Goal: Task Accomplishment & Management: Complete application form

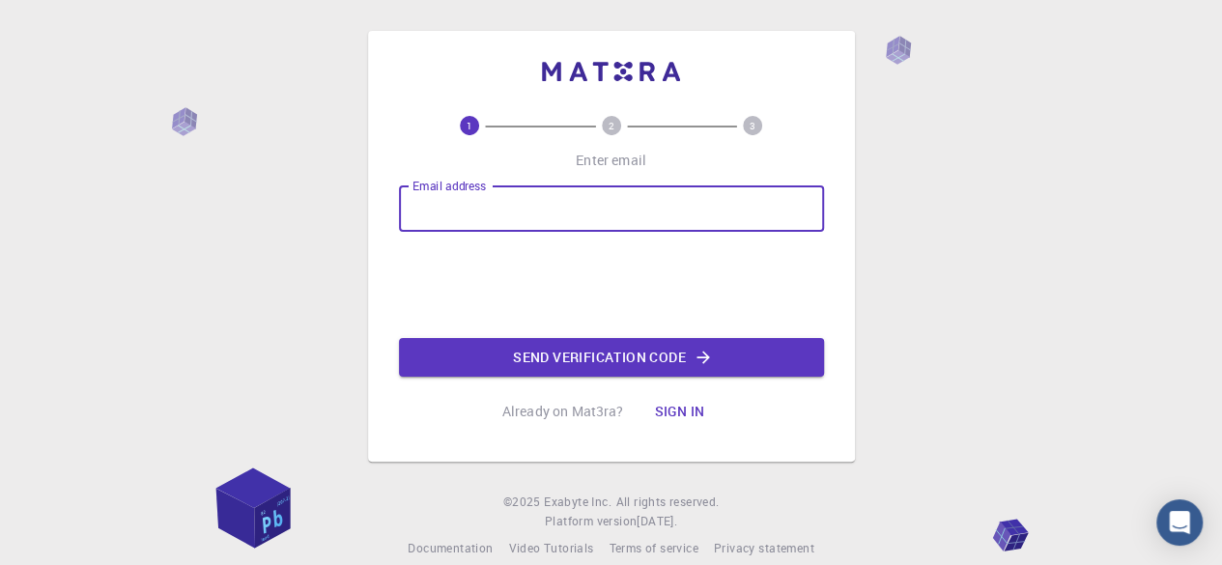
click at [485, 219] on input "Email address" at bounding box center [611, 208] width 425 height 46
type input "[PERSON_NAME][EMAIL_ADDRESS][DOMAIN_NAME]"
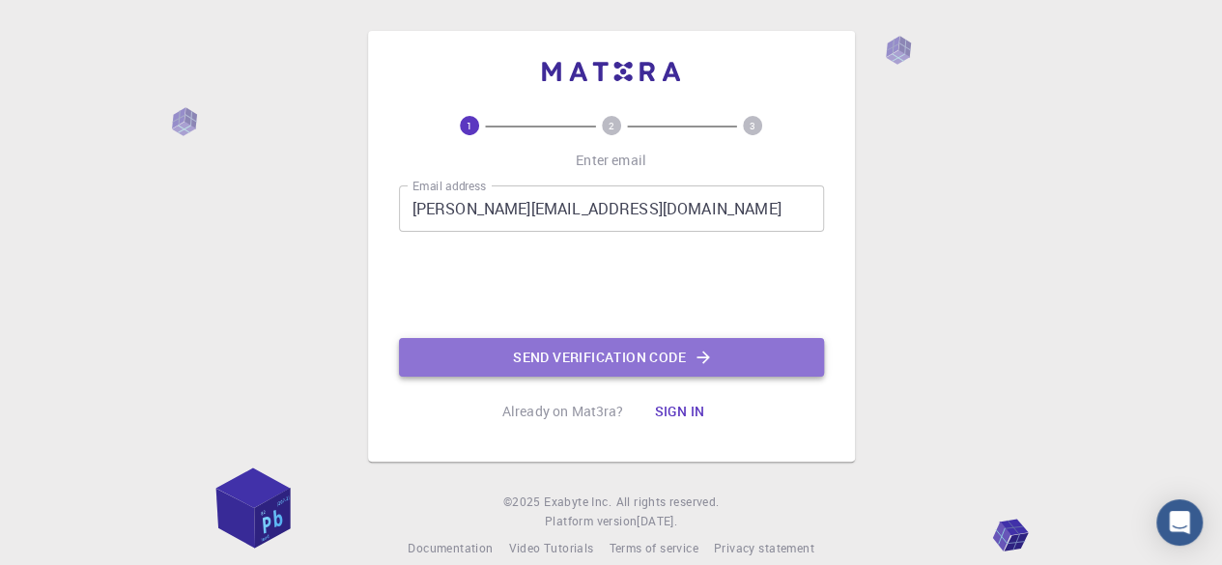
click at [524, 347] on button "Send verification code" at bounding box center [611, 357] width 425 height 39
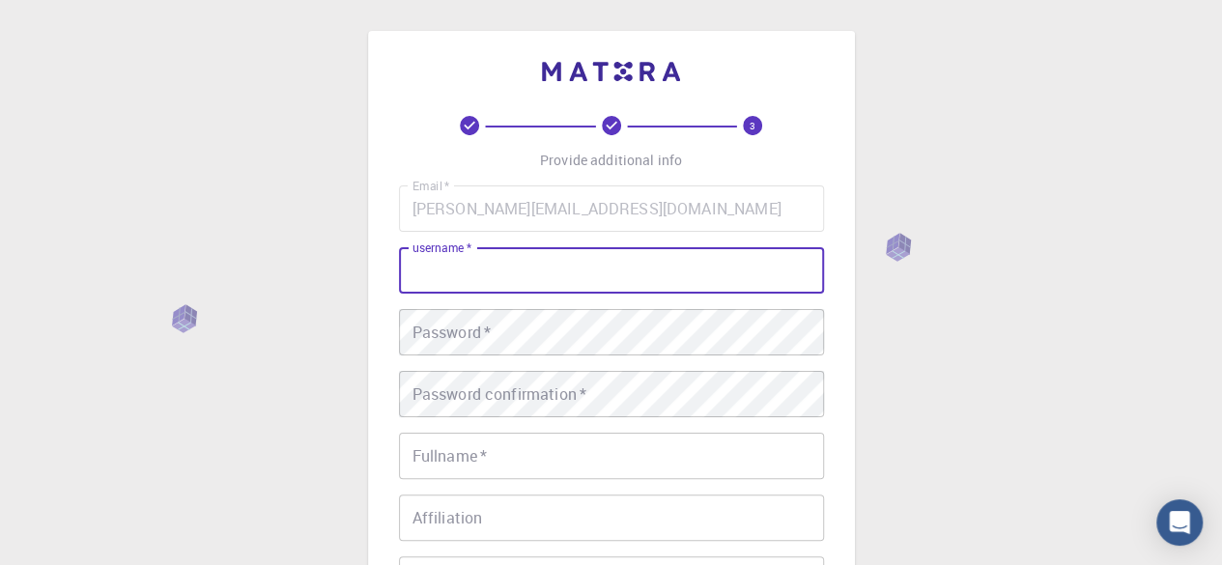
click at [520, 269] on input "username   *" at bounding box center [611, 270] width 425 height 46
type input "[PERSON_NAME]"
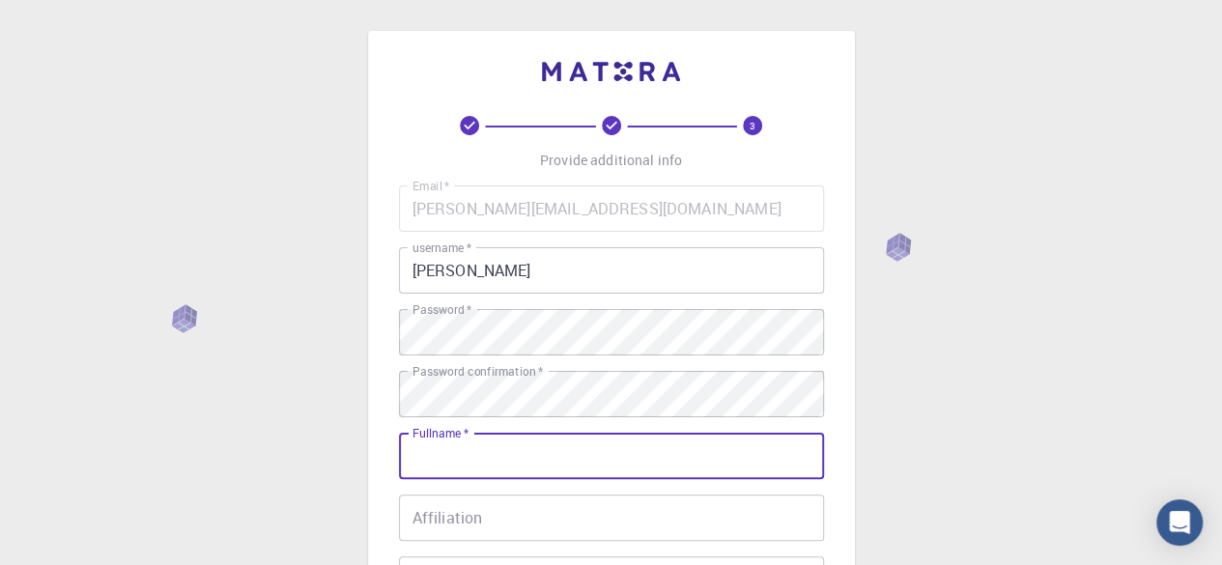
click at [451, 457] on input "Fullname   *" at bounding box center [611, 456] width 425 height 46
type input "[PERSON_NAME]"
click at [446, 512] on input "Affiliation" at bounding box center [611, 518] width 425 height 46
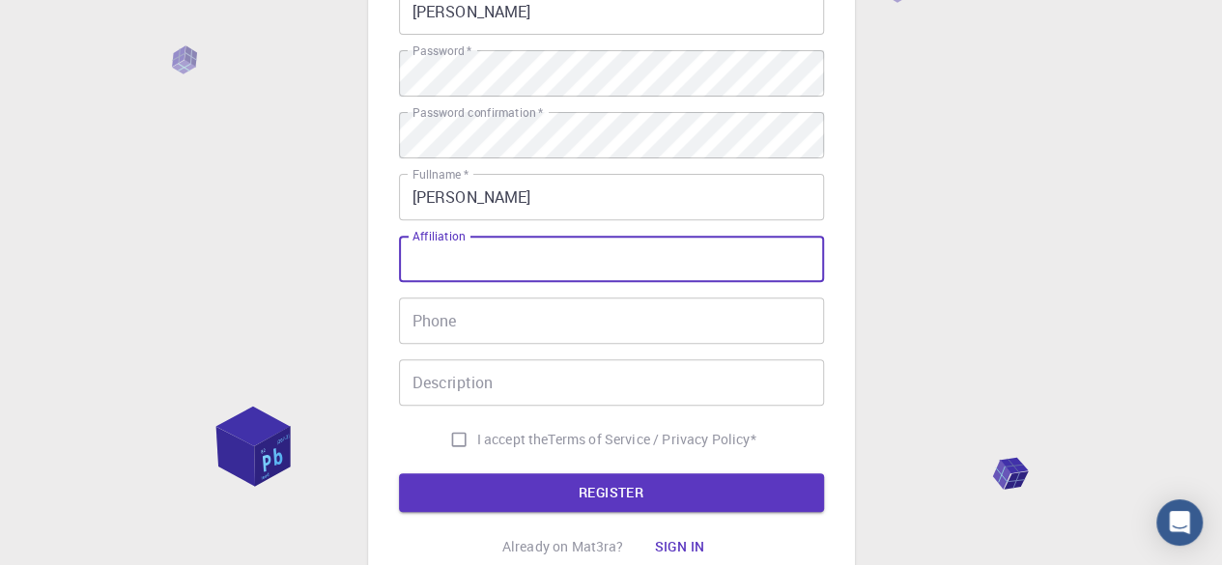
scroll to position [270, 0]
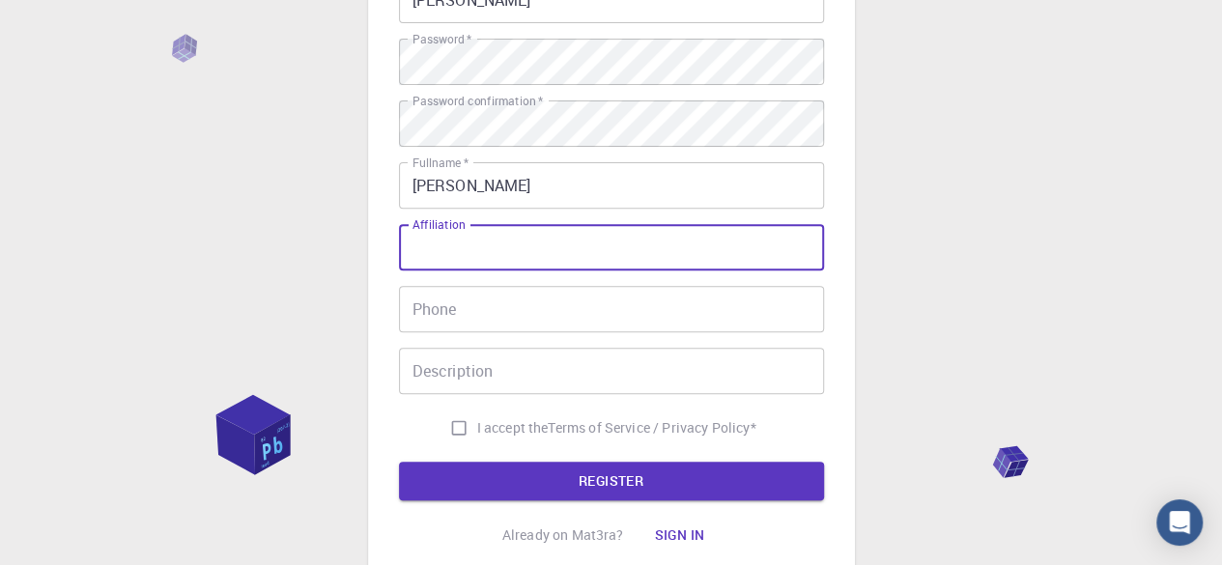
click at [670, 316] on input "Phone" at bounding box center [611, 309] width 425 height 46
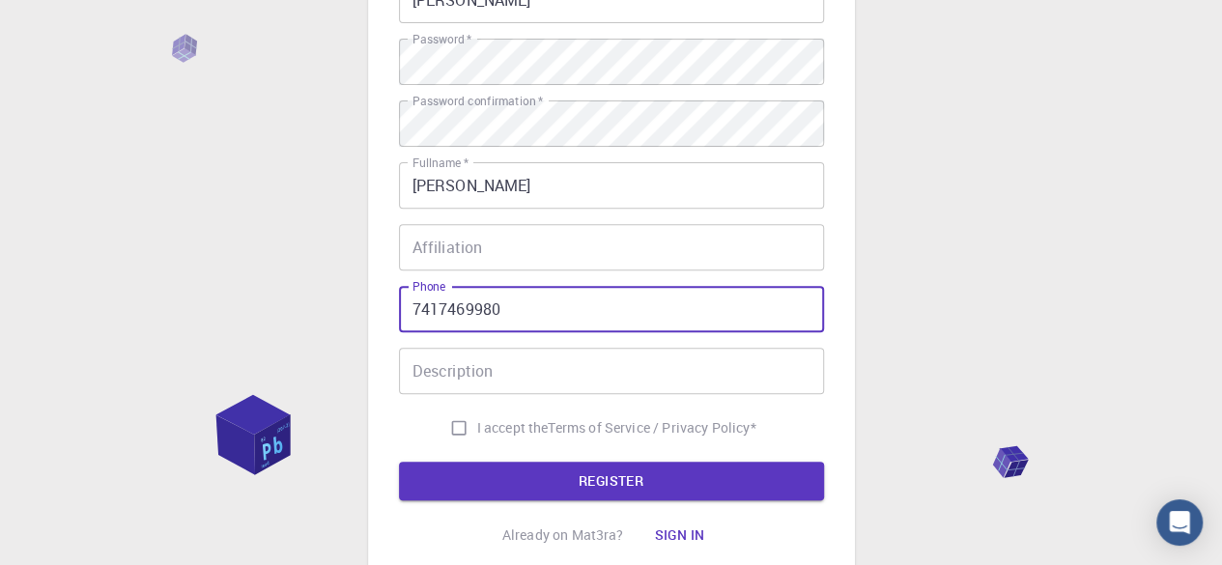
type input "7417469980"
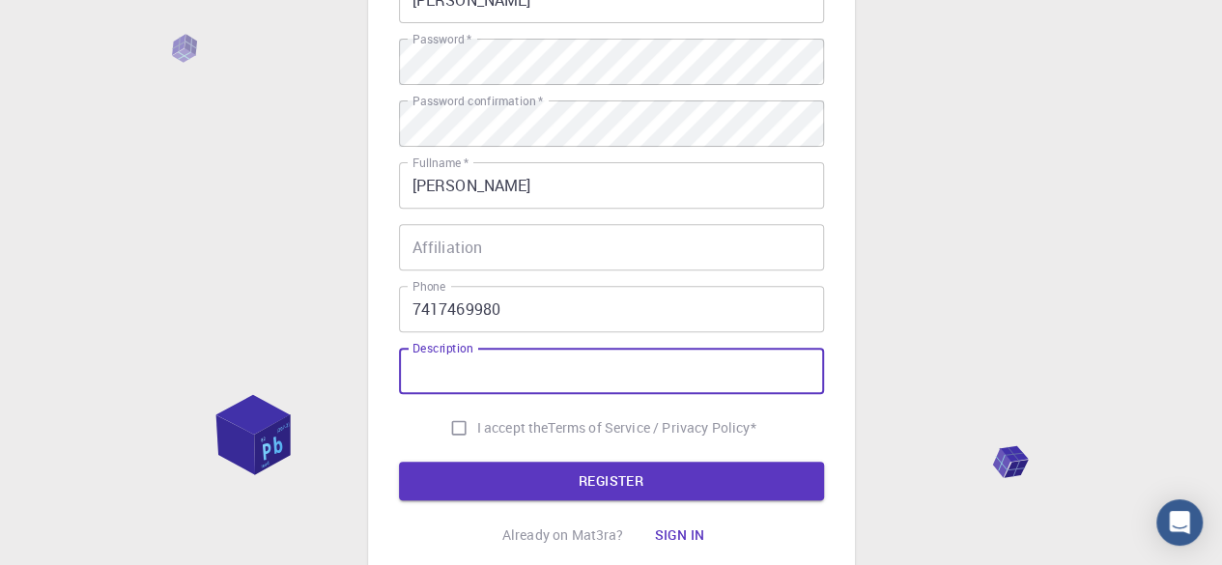
click at [585, 380] on input "Description" at bounding box center [611, 371] width 425 height 46
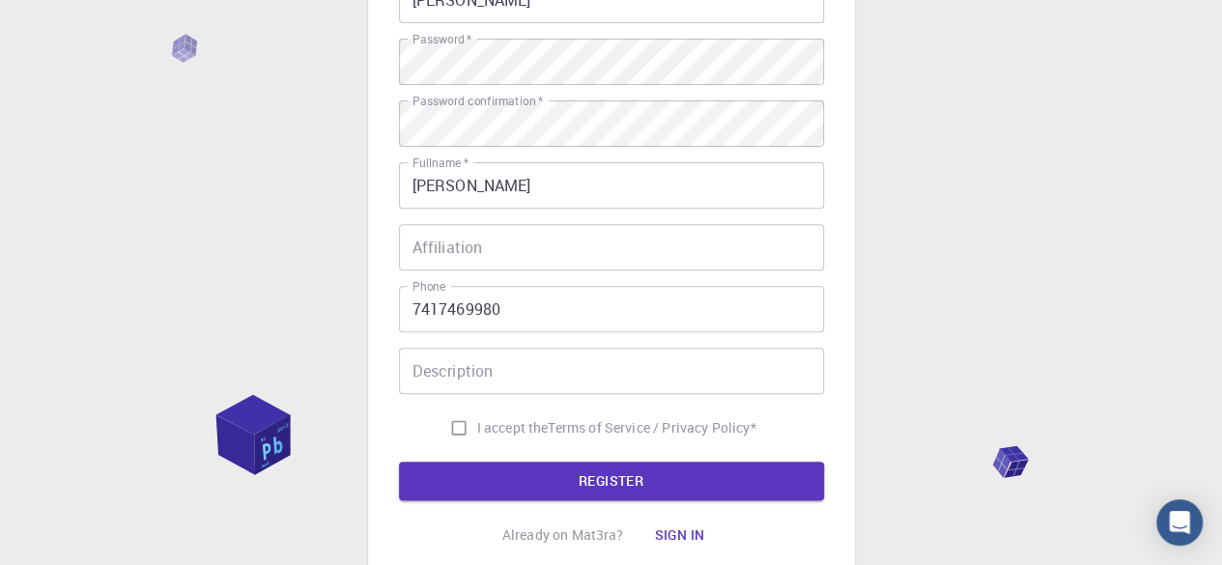
click at [484, 430] on span "I accept the" at bounding box center [512, 427] width 71 height 19
click at [477, 430] on input "I accept the Terms of Service / Privacy Policy *" at bounding box center [458, 428] width 37 height 37
checkbox input "true"
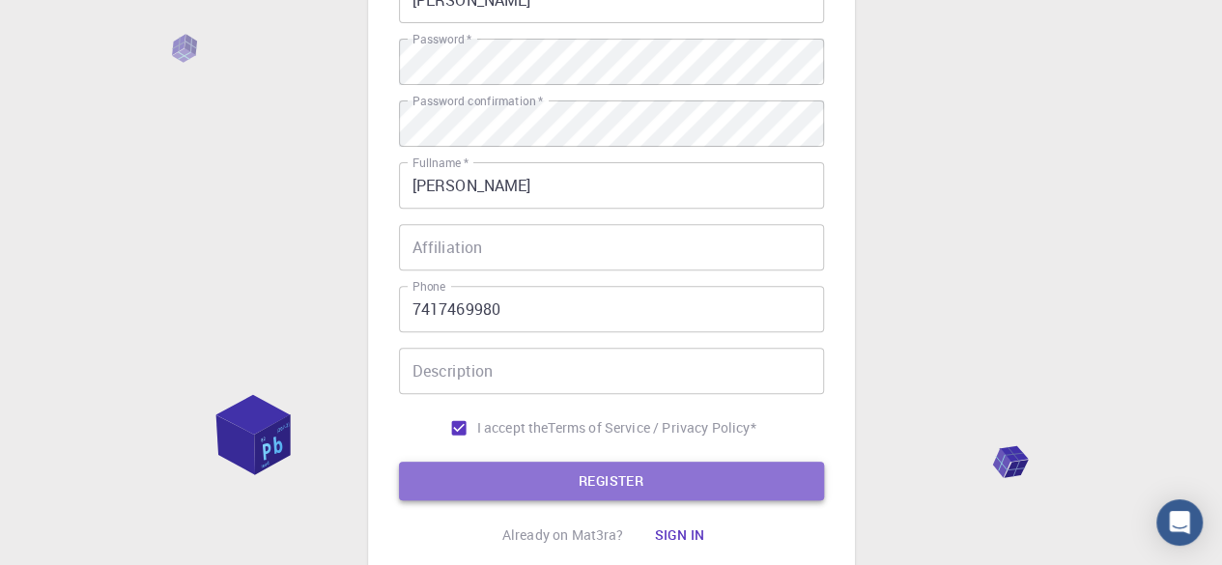
click at [446, 487] on button "REGISTER" at bounding box center [611, 481] width 425 height 39
